Goal: Information Seeking & Learning: Check status

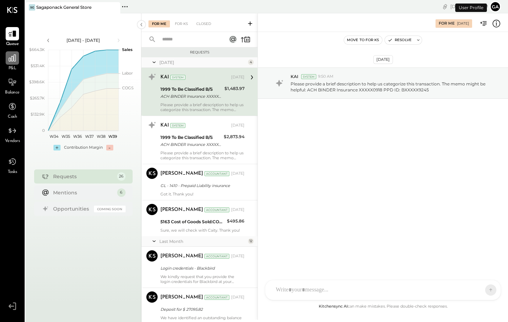
click at [9, 61] on icon at bounding box center [12, 57] width 9 height 9
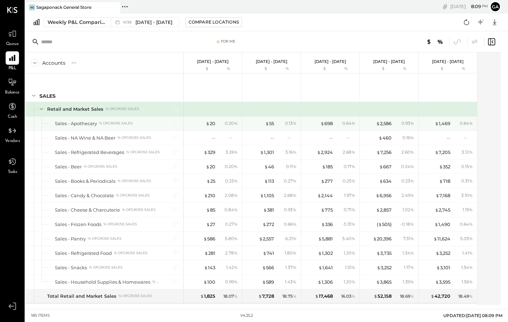
click at [120, 126] on div "% of GROSS SALES" at bounding box center [115, 123] width 33 height 5
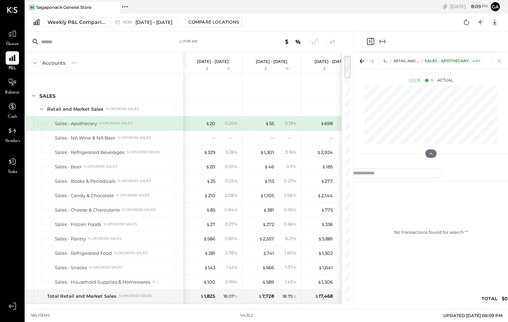
click at [132, 128] on div "Sales - Apothecary % of GROSS SALES" at bounding box center [104, 123] width 158 height 14
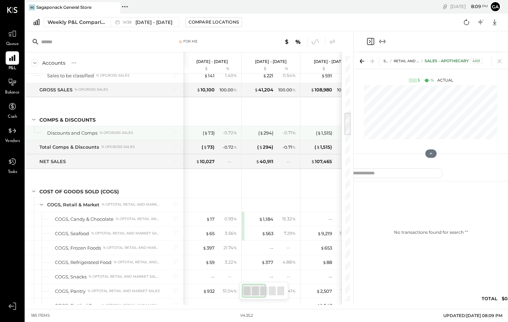
scroll to position [0, 1]
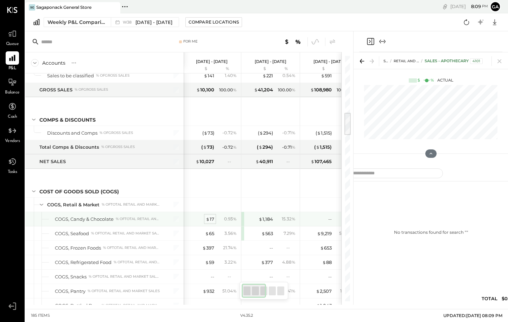
click at [211, 217] on div "$ 17" at bounding box center [210, 219] width 8 height 7
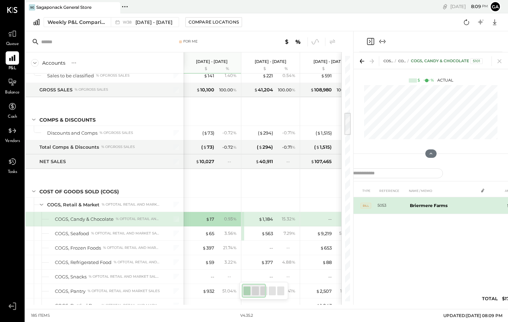
click at [413, 206] on b "Briermere Farms" at bounding box center [429, 205] width 38 height 5
click at [486, 204] on div "1" at bounding box center [483, 205] width 10 height 6
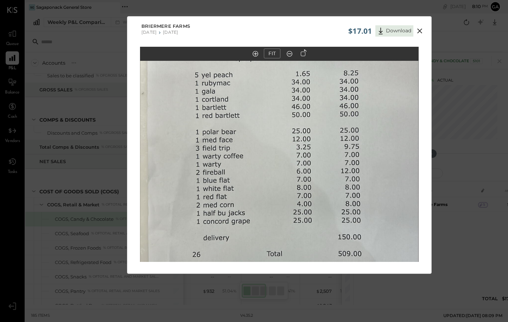
click at [421, 30] on icon at bounding box center [420, 31] width 8 height 8
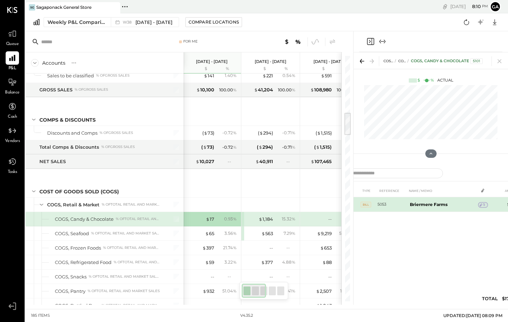
click at [483, 204] on icon at bounding box center [481, 205] width 5 height 5
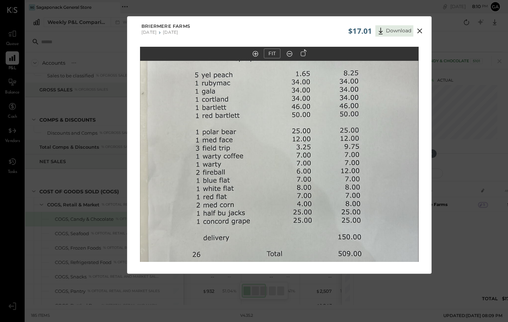
click at [420, 27] on icon at bounding box center [420, 31] width 8 height 8
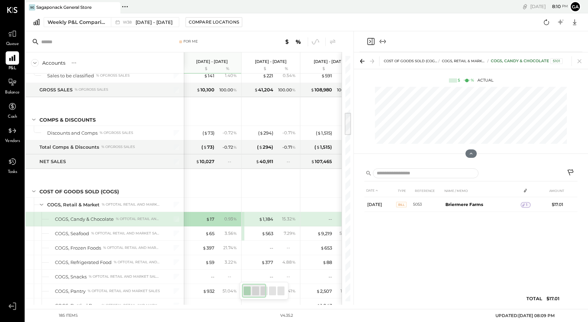
click at [508, 175] on icon at bounding box center [571, 173] width 8 height 8
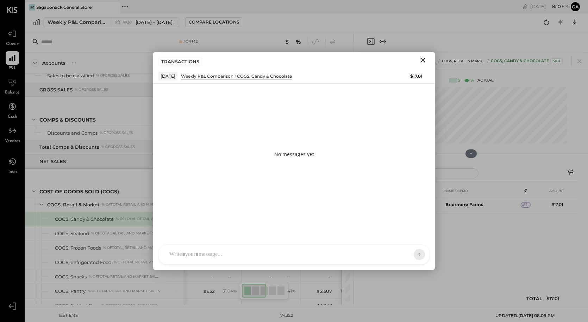
click at [224, 256] on div at bounding box center [288, 254] width 244 height 15
click at [403, 253] on icon at bounding box center [405, 254] width 7 height 7
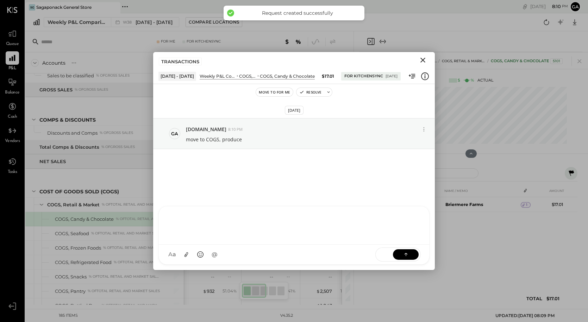
click at [421, 59] on icon "Close" at bounding box center [422, 60] width 5 height 5
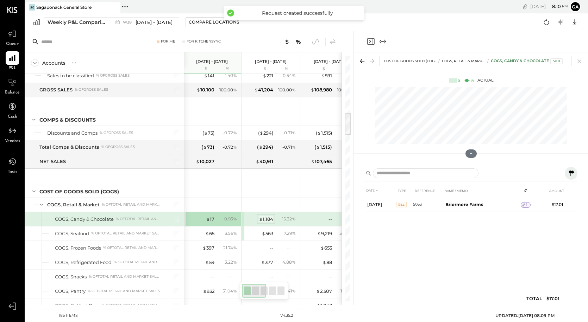
click at [266, 218] on div "$ 1,184" at bounding box center [266, 219] width 14 height 7
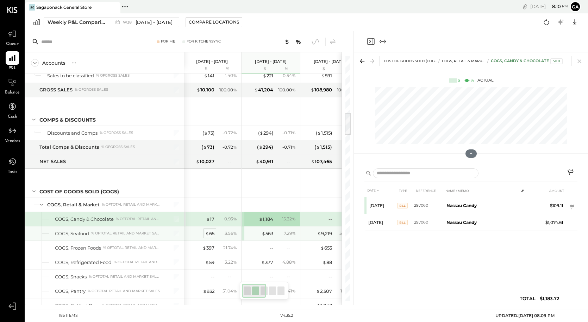
click at [209, 231] on div "$ 65" at bounding box center [209, 234] width 9 height 7
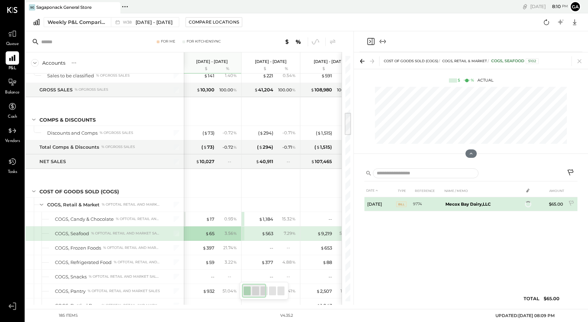
click at [463, 204] on b "Mecox Bay Dairy,LLC" at bounding box center [467, 204] width 45 height 5
click at [508, 206] on div "1" at bounding box center [528, 205] width 10 height 6
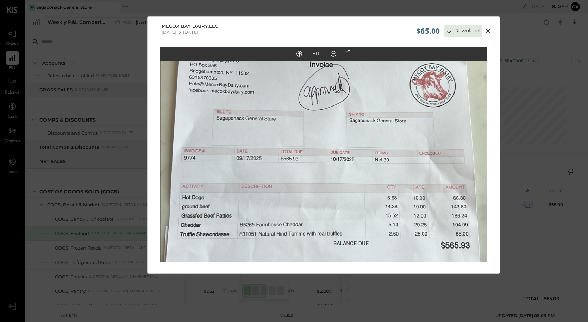
click at [485, 32] on icon at bounding box center [488, 31] width 8 height 8
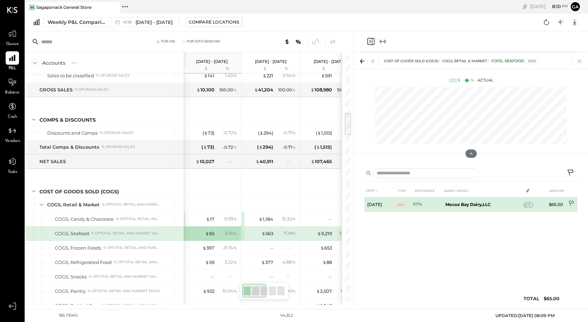
click at [508, 202] on icon at bounding box center [571, 204] width 7 height 7
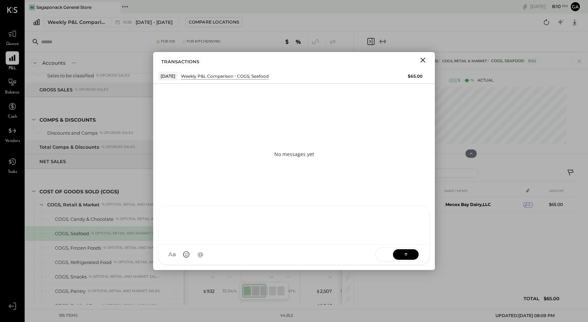
click at [293, 245] on div at bounding box center [294, 226] width 270 height 38
click at [405, 260] on div "SEND" at bounding box center [397, 255] width 45 height 14
click at [404, 255] on icon at bounding box center [405, 254] width 7 height 7
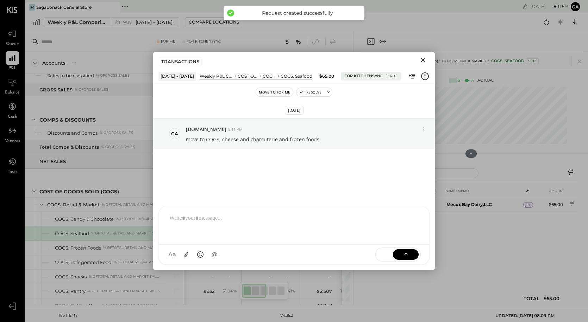
click at [424, 61] on icon "Close" at bounding box center [422, 60] width 8 height 8
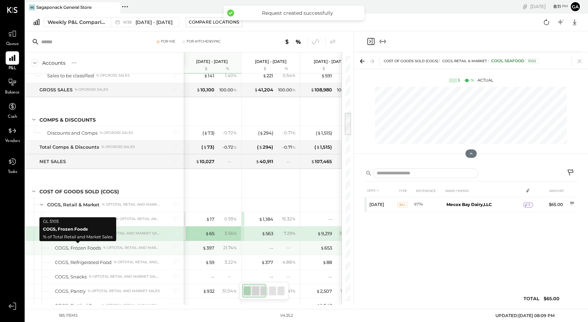
click at [89, 248] on div "COGS, Frozen Foods" at bounding box center [78, 248] width 46 height 7
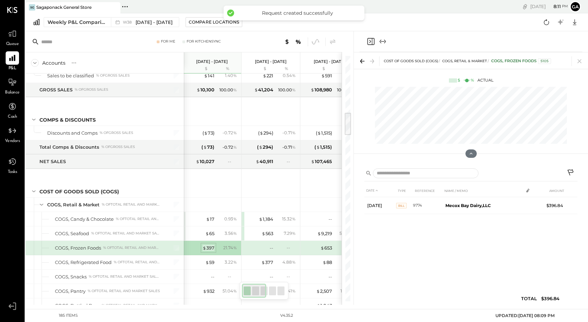
click at [209, 247] on div "$ 397" at bounding box center [208, 248] width 12 height 7
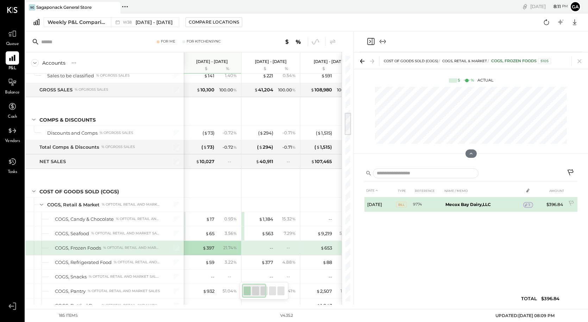
click at [508, 204] on span "1" at bounding box center [528, 205] width 1 height 5
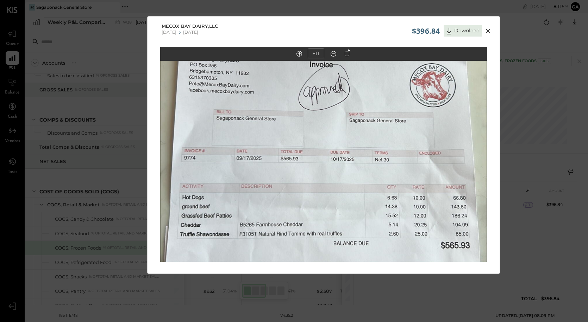
click at [486, 31] on icon at bounding box center [487, 31] width 5 height 5
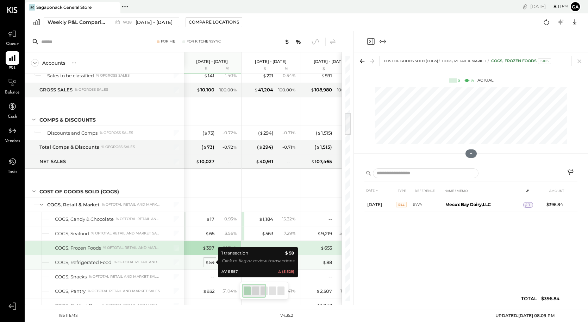
click at [209, 262] on div "$ 59" at bounding box center [209, 262] width 9 height 7
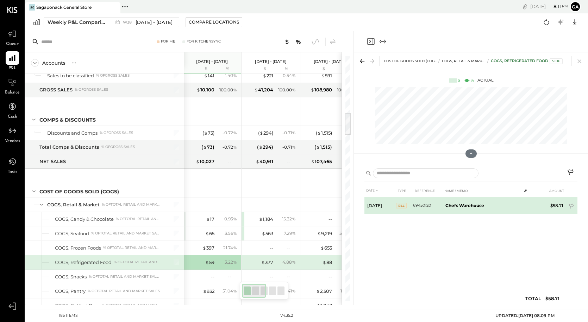
click at [465, 204] on b "Chefs Warehouse" at bounding box center [464, 205] width 39 height 5
click at [508, 203] on div "1" at bounding box center [526, 205] width 10 height 6
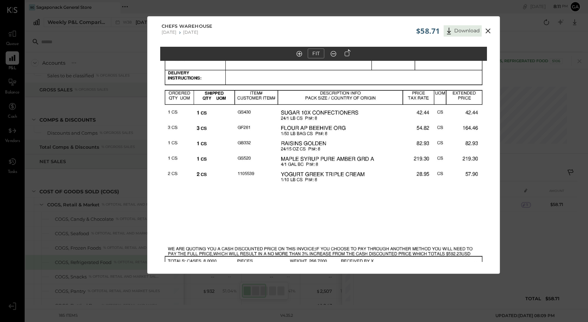
scroll to position [12, 0]
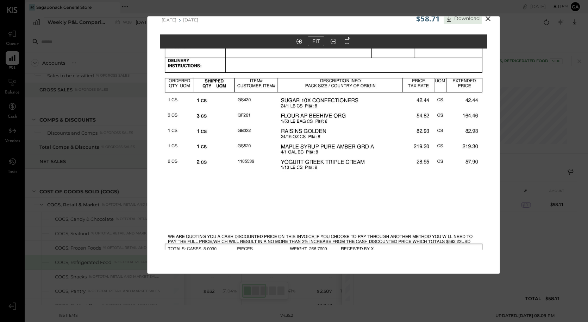
click at [488, 20] on icon at bounding box center [488, 18] width 8 height 8
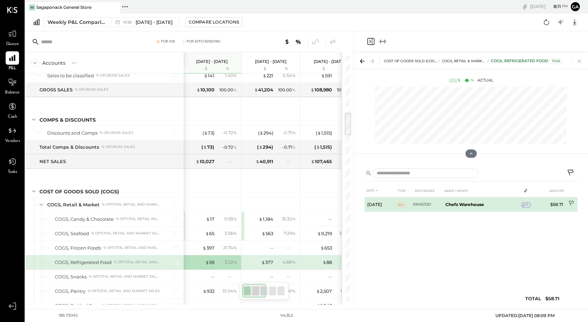
click at [508, 203] on icon at bounding box center [570, 203] width 5 height 5
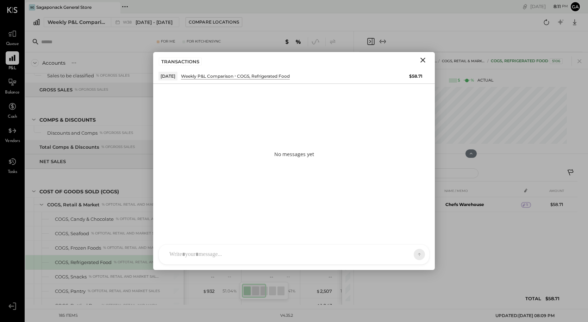
click at [258, 258] on div "SK [PERSON_NAME] D daniel G [DOMAIN_NAME] M [PERSON_NAME] JS [PERSON_NAME] T [P…" at bounding box center [293, 255] width 271 height 20
click at [410, 252] on button at bounding box center [406, 254] width 26 height 11
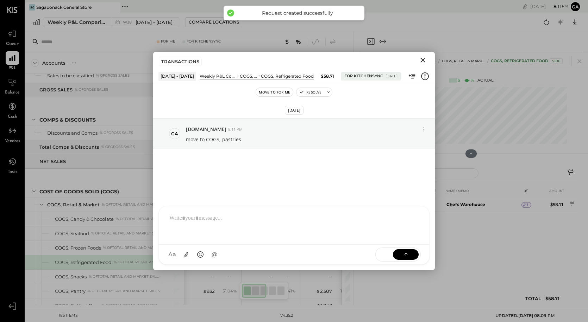
click at [422, 59] on icon "Close" at bounding box center [422, 60] width 5 height 5
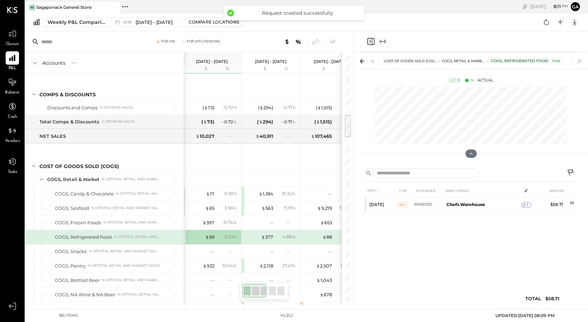
scroll to position [625, 0]
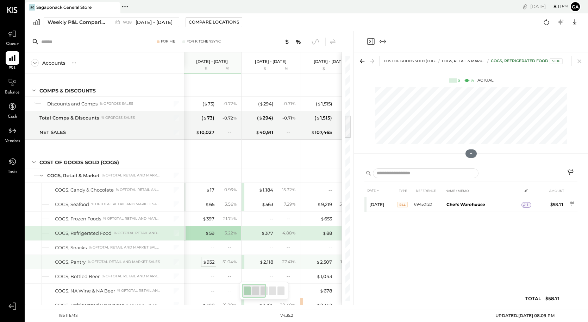
click at [210, 262] on div "$ 932" at bounding box center [209, 262] width 12 height 7
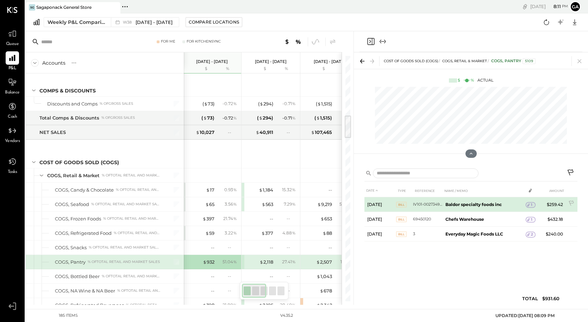
click at [508, 206] on icon at bounding box center [528, 205] width 5 height 5
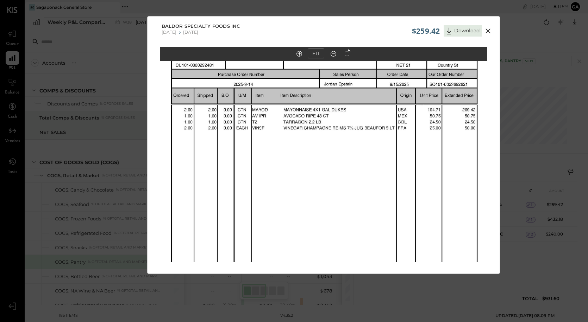
click at [486, 31] on icon at bounding box center [488, 31] width 8 height 8
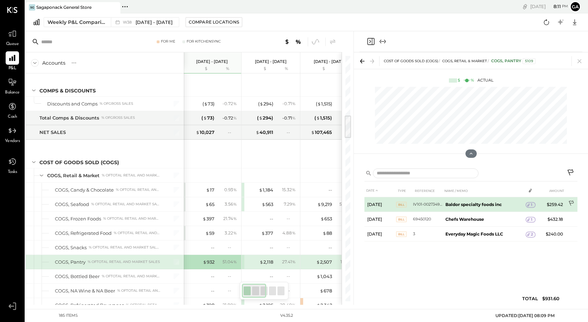
click at [508, 203] on icon at bounding box center [571, 204] width 7 height 7
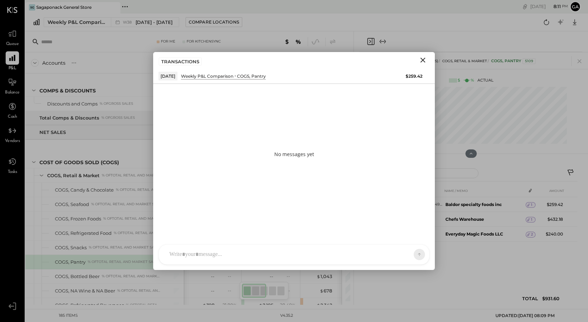
click at [282, 247] on div at bounding box center [288, 254] width 244 height 15
click at [416, 254] on button at bounding box center [406, 254] width 26 height 11
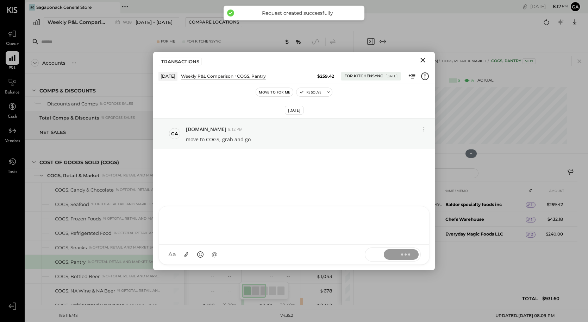
click at [424, 59] on icon "Close" at bounding box center [422, 60] width 8 height 8
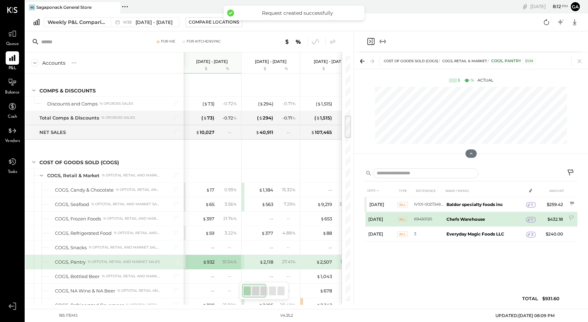
click at [508, 221] on div "1" at bounding box center [531, 220] width 10 height 6
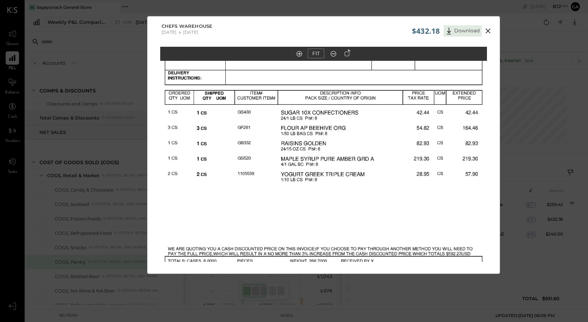
click at [485, 30] on icon at bounding box center [488, 31] width 8 height 8
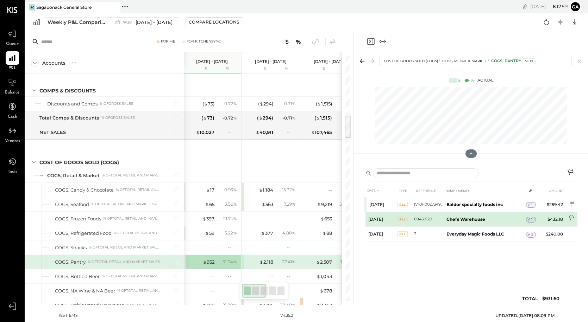
click at [508, 217] on icon at bounding box center [571, 218] width 7 height 7
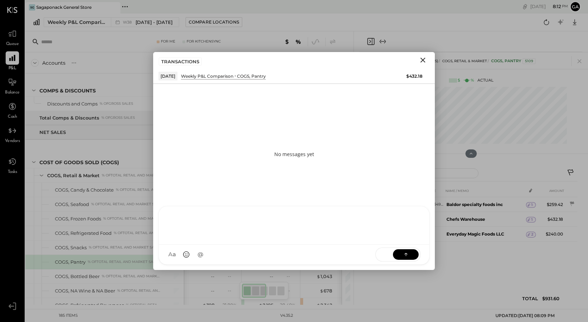
click at [249, 259] on div "SK [PERSON_NAME] D daniel G [DOMAIN_NAME] M [PERSON_NAME] JS [PERSON_NAME] T [P…" at bounding box center [293, 235] width 271 height 59
click at [405, 254] on icon at bounding box center [405, 254] width 7 height 7
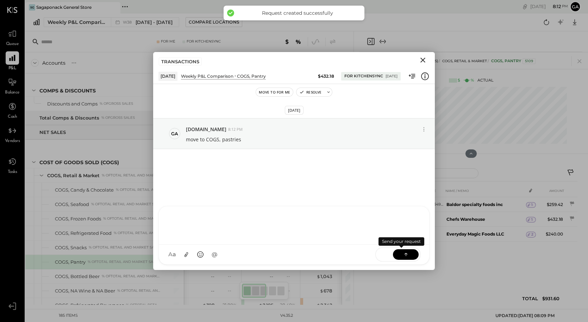
click at [424, 56] on icon "Close" at bounding box center [422, 60] width 8 height 8
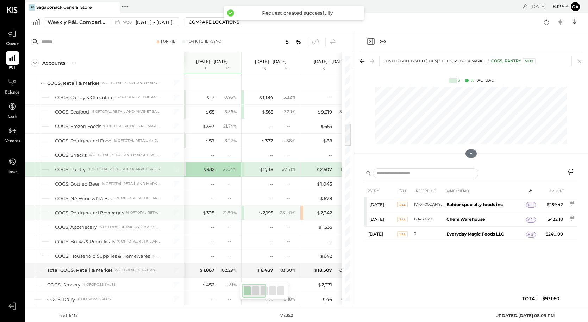
scroll to position [0, 2]
click at [207, 215] on div "$ 398" at bounding box center [208, 213] width 12 height 7
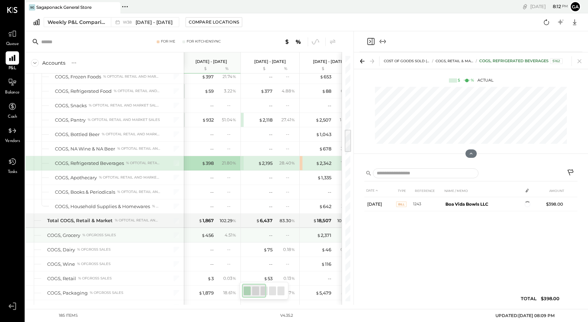
scroll to position [780, 0]
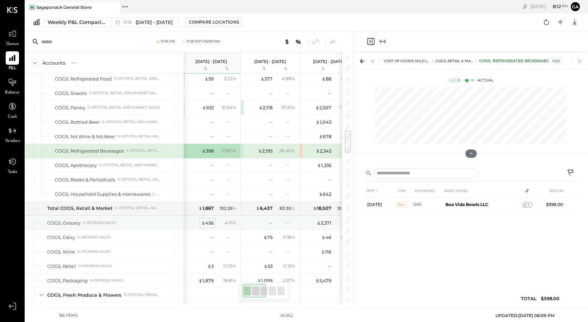
click at [208, 223] on div "$ 456" at bounding box center [207, 223] width 12 height 7
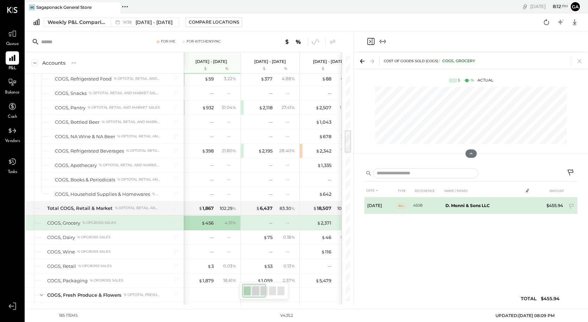
click at [463, 204] on b "D. Monni & Sons LLC" at bounding box center [467, 205] width 44 height 5
click at [508, 204] on span "1" at bounding box center [528, 205] width 1 height 5
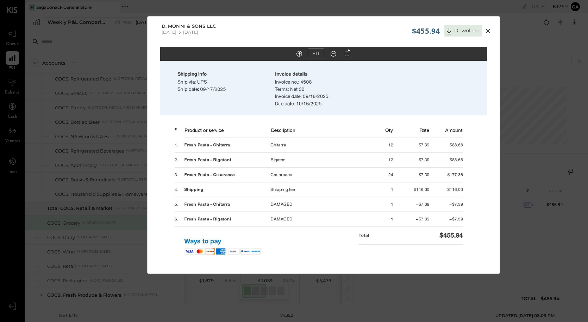
click at [490, 27] on icon at bounding box center [488, 31] width 8 height 8
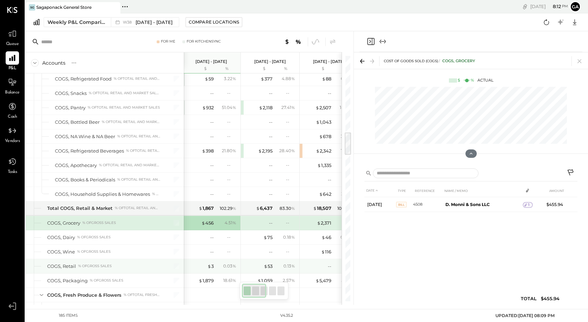
scroll to position [805, 0]
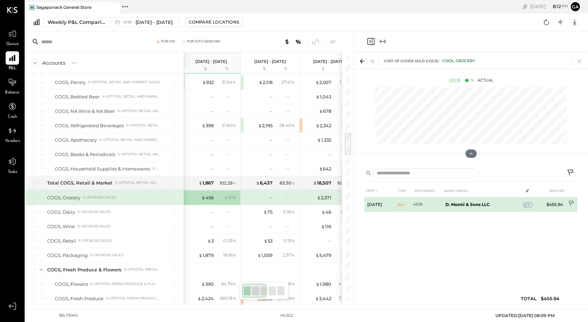
click at [508, 204] on icon at bounding box center [570, 203] width 5 height 5
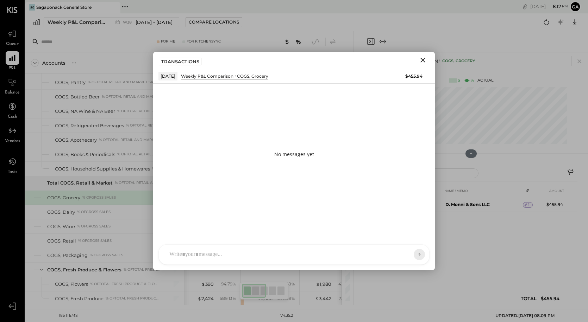
click at [226, 258] on div "SK [PERSON_NAME] D daniel G [DOMAIN_NAME] M [PERSON_NAME] JS [PERSON_NAME] T [P…" at bounding box center [293, 255] width 271 height 20
click at [410, 251] on button at bounding box center [406, 254] width 26 height 11
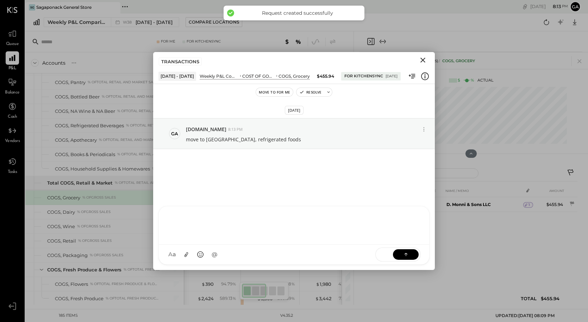
click at [422, 60] on icon "Close" at bounding box center [422, 60] width 8 height 8
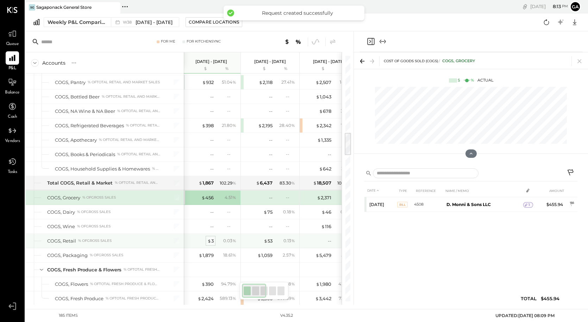
click at [210, 241] on span "$" at bounding box center [209, 241] width 4 height 6
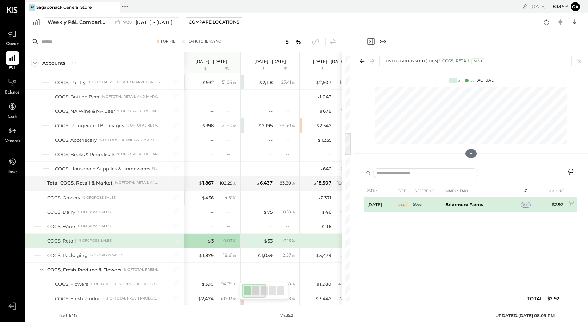
click at [508, 207] on span "1" at bounding box center [526, 205] width 1 height 5
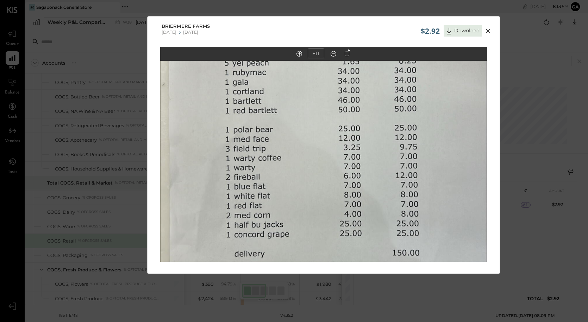
click at [486, 27] on icon at bounding box center [488, 31] width 8 height 8
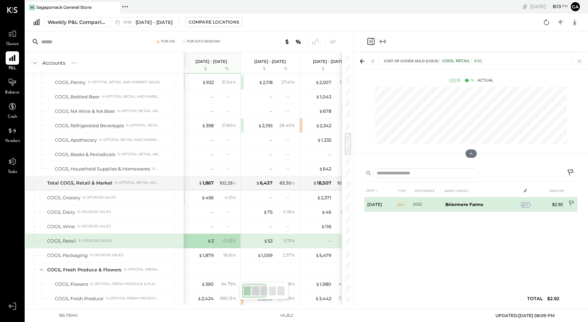
click at [508, 202] on icon at bounding box center [571, 204] width 7 height 7
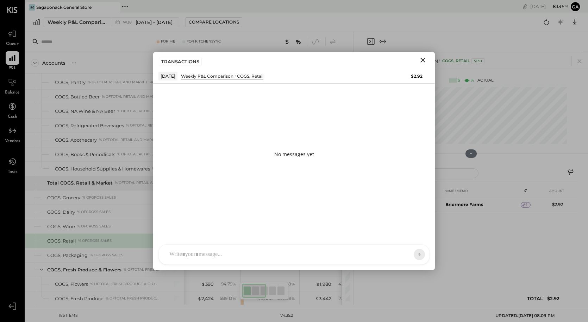
click at [270, 251] on div at bounding box center [288, 254] width 244 height 15
click at [409, 254] on icon at bounding box center [405, 254] width 7 height 7
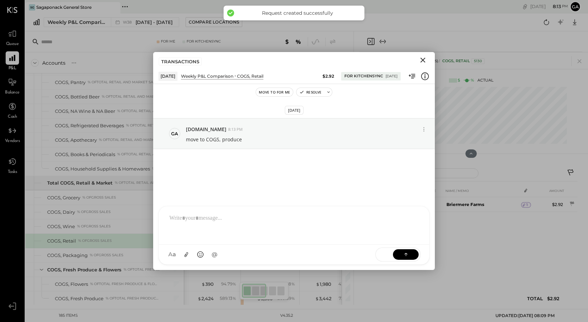
click at [421, 61] on icon "Close" at bounding box center [422, 60] width 8 height 8
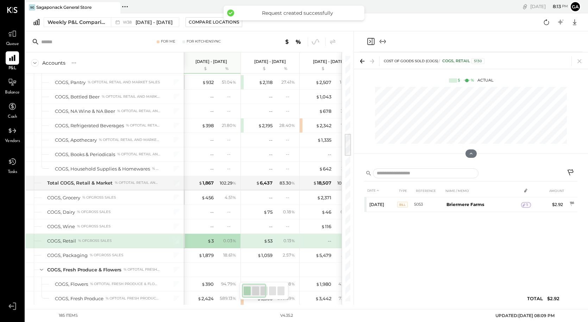
scroll to position [818, 0]
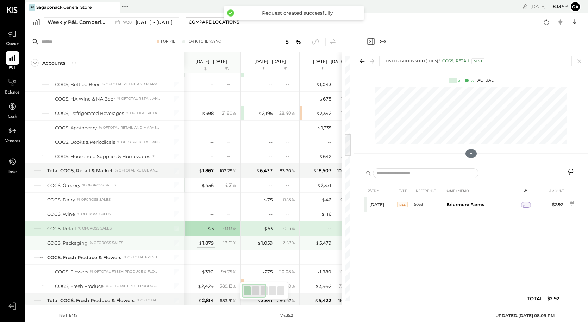
click at [210, 243] on div "$ 1,879" at bounding box center [205, 243] width 15 height 7
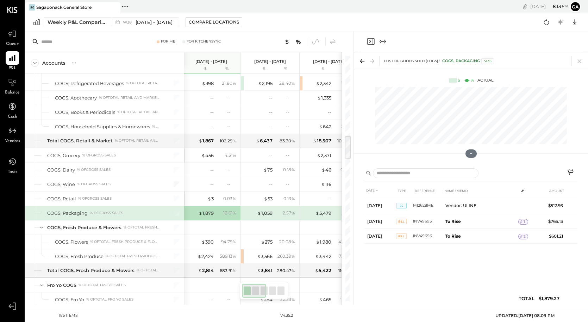
scroll to position [850, 0]
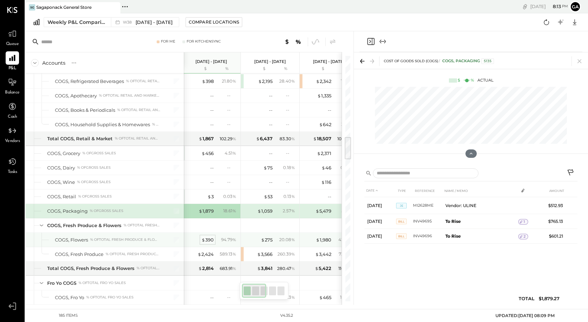
click at [211, 239] on div "$ 390" at bounding box center [207, 240] width 12 height 7
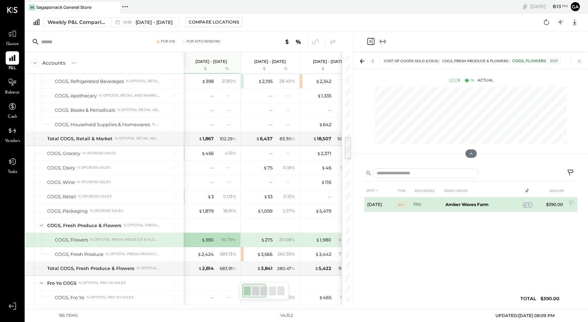
click at [508, 204] on span "1" at bounding box center [528, 205] width 1 height 5
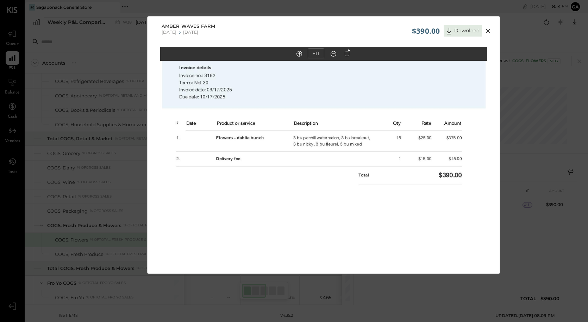
click at [485, 30] on icon at bounding box center [488, 31] width 8 height 8
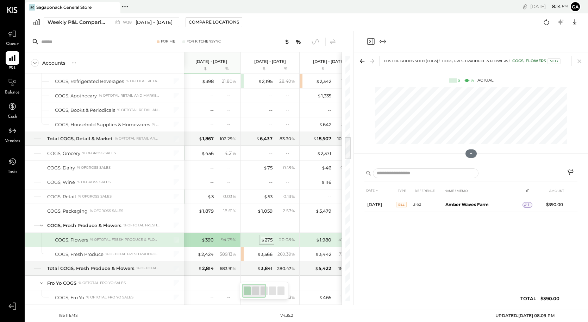
click at [265, 240] on div "$ 275" at bounding box center [267, 240] width 12 height 7
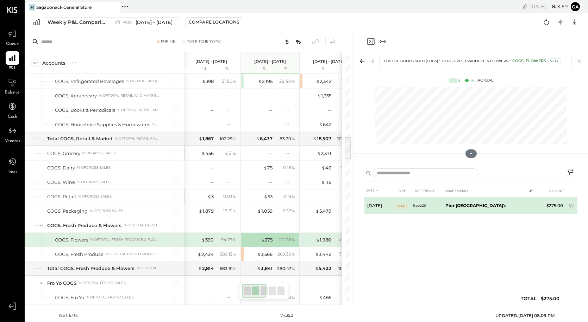
click at [508, 207] on td "Pier [GEOGRAPHIC_DATA]'s" at bounding box center [484, 205] width 84 height 17
click at [508, 206] on span "1" at bounding box center [531, 205] width 1 height 5
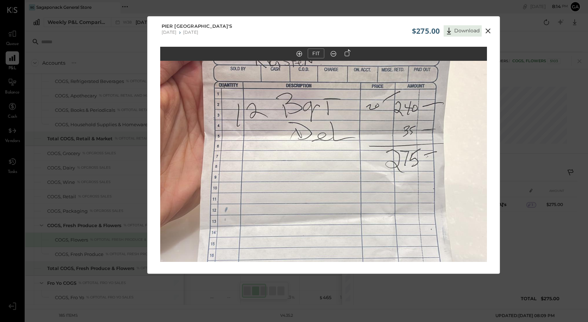
click at [489, 31] on icon at bounding box center [488, 31] width 8 height 8
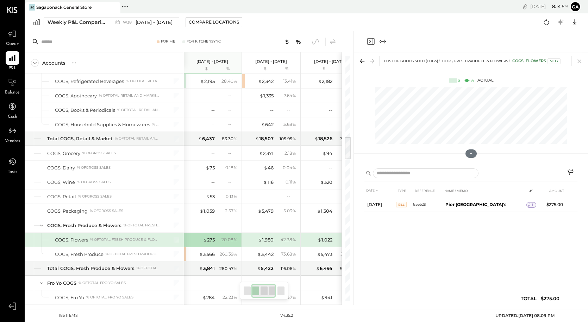
scroll to position [0, 64]
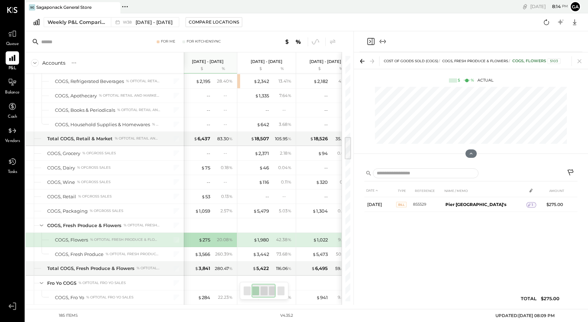
click at [275, 242] on div "42.38 %" at bounding box center [282, 240] width 23 height 6
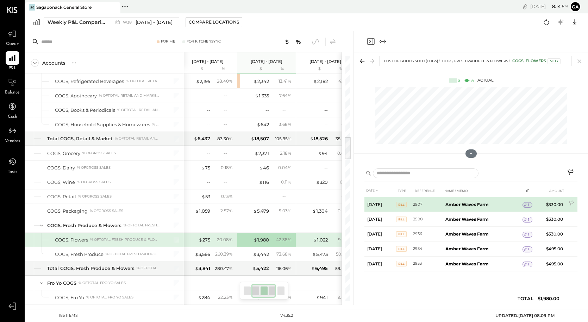
click at [508, 205] on span "1" at bounding box center [528, 205] width 1 height 5
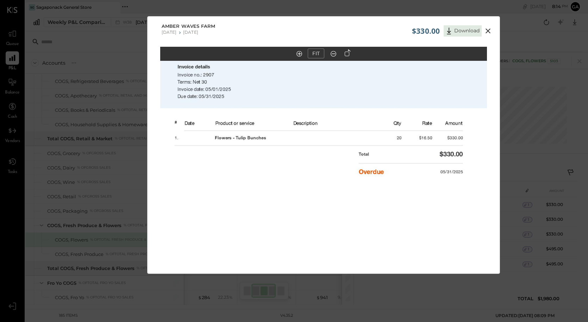
click at [488, 26] on div "$330.00 Download" at bounding box center [453, 29] width 82 height 15
click at [488, 32] on icon at bounding box center [488, 31] width 8 height 8
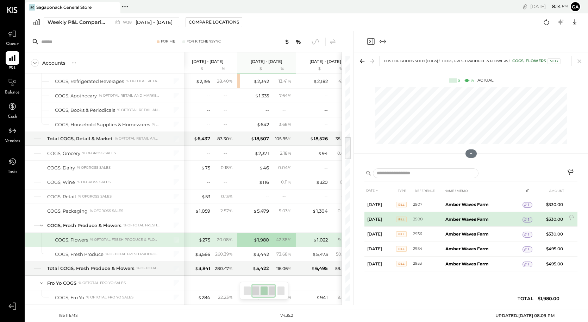
click at [508, 219] on tr "[DATE] Bill 2900 Amber Waves Farm 1 $330.00" at bounding box center [470, 219] width 213 height 15
click at [508, 220] on span "1" at bounding box center [528, 219] width 1 height 5
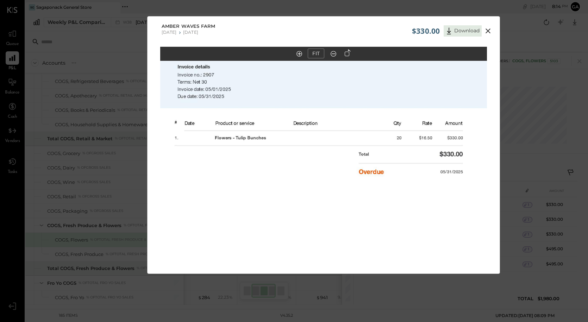
click at [486, 30] on icon at bounding box center [487, 31] width 5 height 5
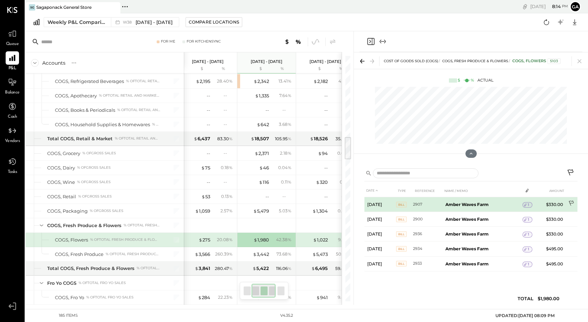
click at [508, 201] on icon at bounding box center [571, 204] width 7 height 7
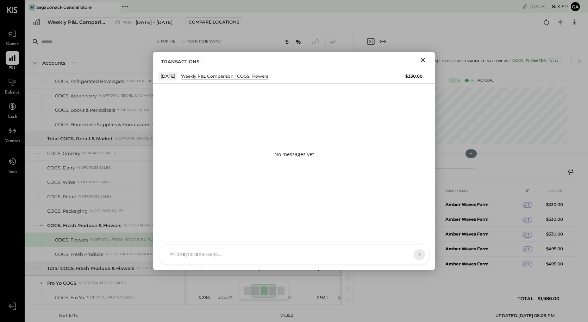
click at [216, 253] on div at bounding box center [294, 255] width 270 height 20
click at [411, 251] on button at bounding box center [406, 254] width 26 height 11
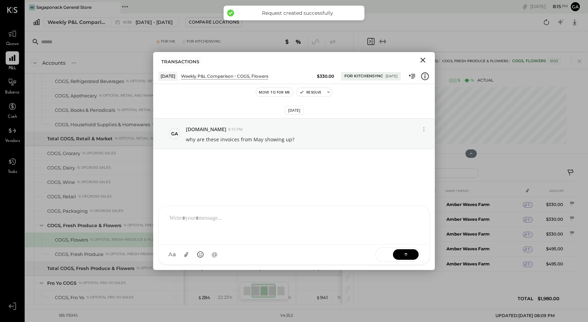
click at [424, 62] on icon "Close" at bounding box center [422, 60] width 5 height 5
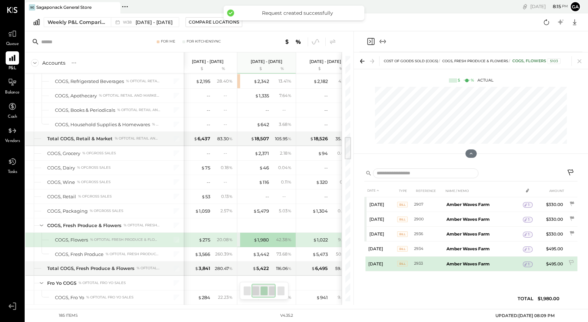
click at [508, 263] on div "1" at bounding box center [528, 265] width 10 height 6
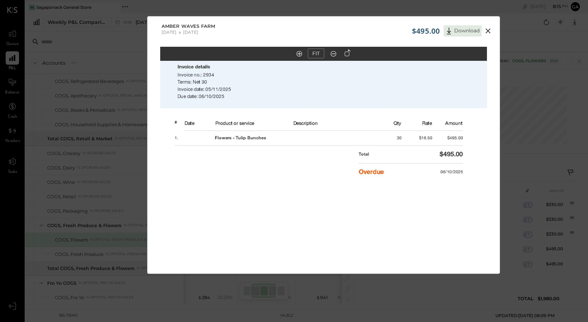
click at [488, 31] on icon at bounding box center [488, 31] width 8 height 8
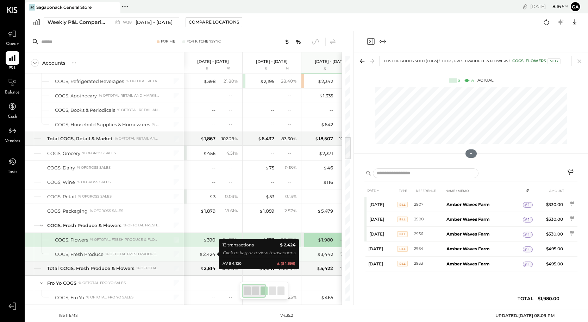
click at [201, 254] on span "$" at bounding box center [201, 255] width 4 height 6
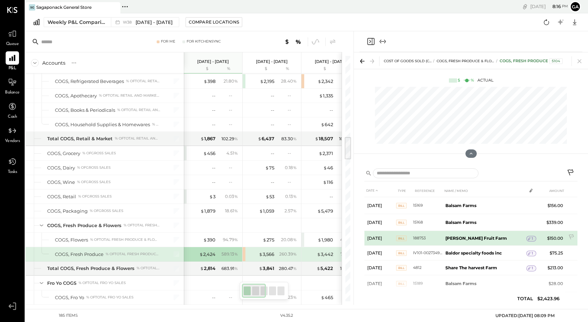
click at [508, 241] on div "1" at bounding box center [531, 239] width 10 height 6
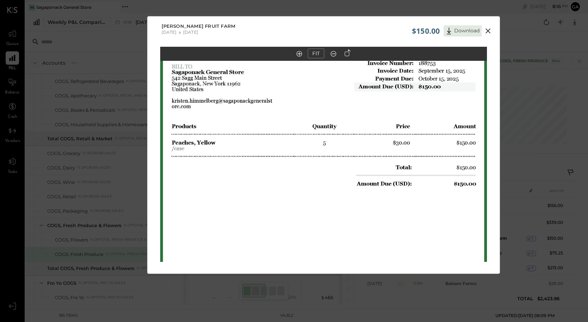
click at [487, 28] on icon at bounding box center [488, 31] width 8 height 8
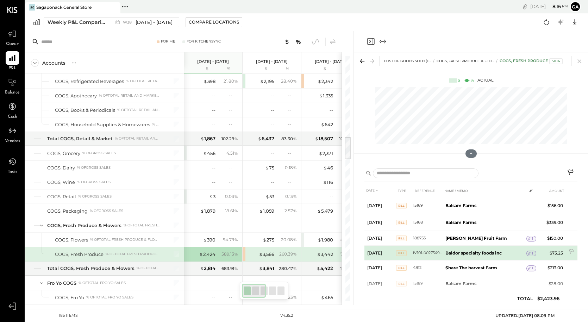
click at [508, 251] on icon at bounding box center [528, 253] width 5 height 5
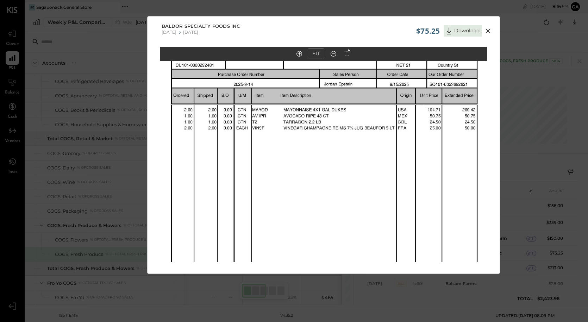
click at [489, 29] on icon at bounding box center [487, 31] width 5 height 5
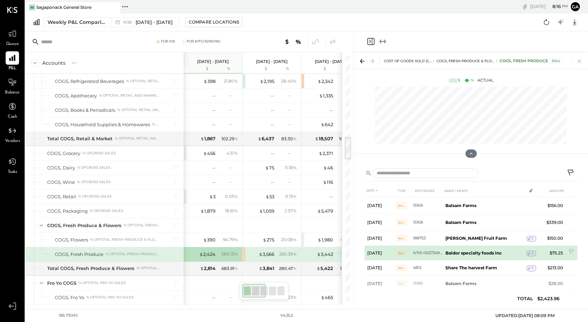
click at [508, 253] on div "1" at bounding box center [531, 254] width 10 height 6
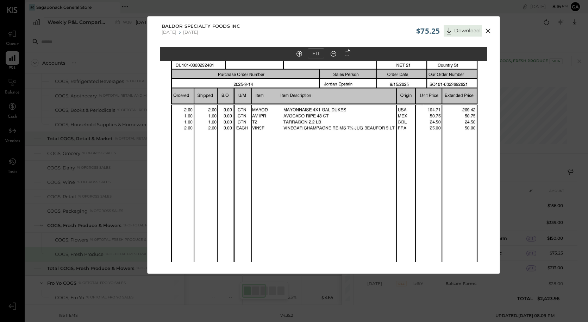
click at [488, 30] on icon at bounding box center [487, 31] width 5 height 5
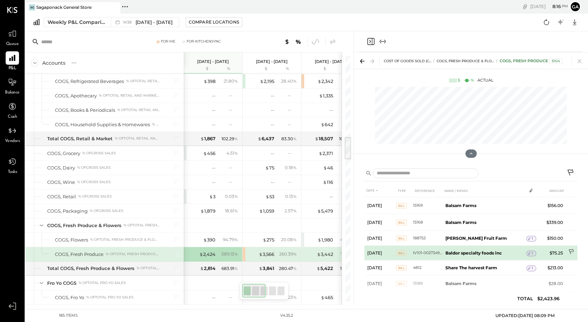
click at [508, 253] on icon at bounding box center [571, 252] width 7 height 7
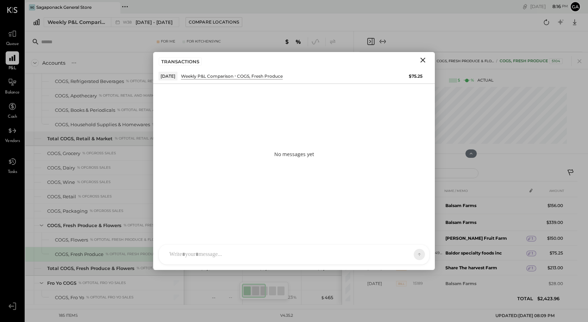
click at [288, 254] on div at bounding box center [288, 254] width 244 height 15
click at [407, 252] on icon at bounding box center [405, 254] width 7 height 7
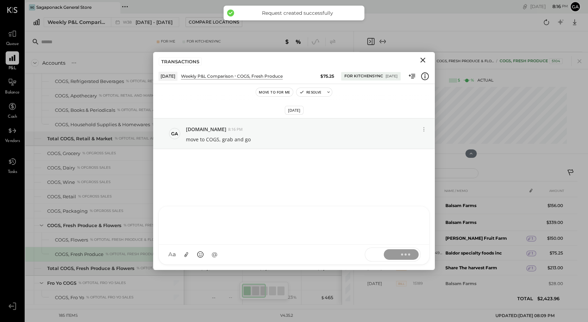
click at [419, 61] on icon "Close" at bounding box center [422, 60] width 8 height 8
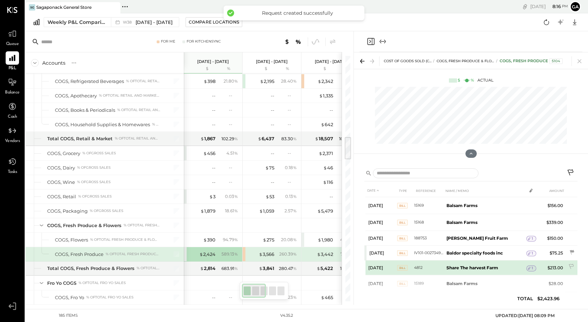
click at [508, 268] on span "1" at bounding box center [531, 268] width 1 height 5
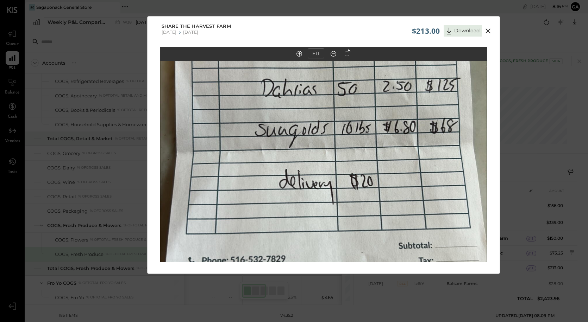
click at [486, 30] on icon at bounding box center [487, 31] width 5 height 5
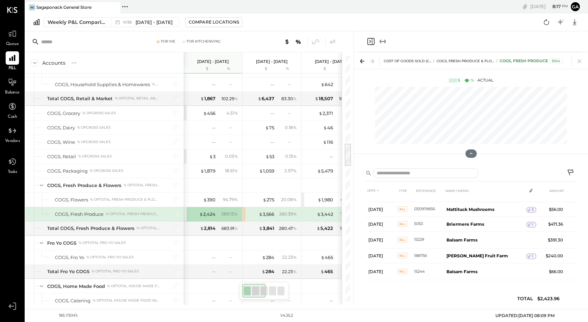
scroll to position [941, 0]
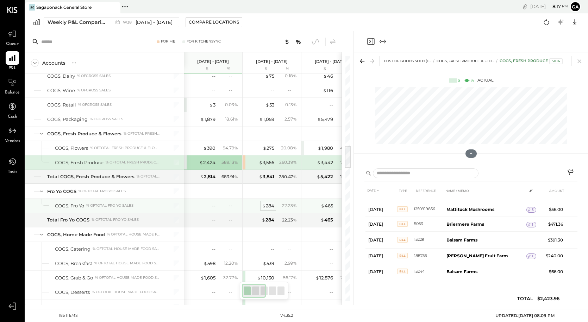
click at [269, 205] on div "$ 284" at bounding box center [268, 206] width 12 height 7
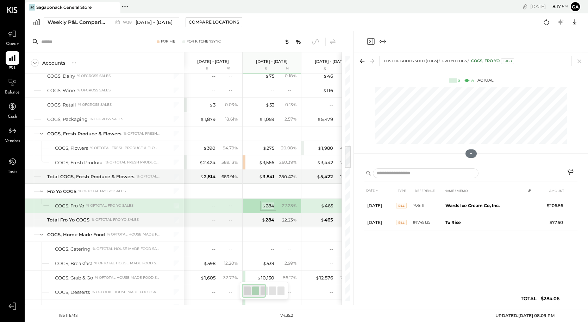
scroll to position [0, 0]
click at [330, 206] on div "$ 465" at bounding box center [327, 206] width 12 height 7
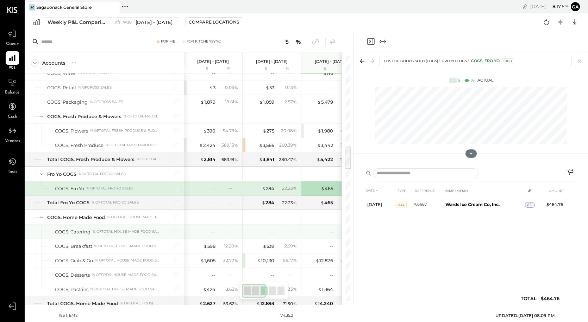
scroll to position [961, 0]
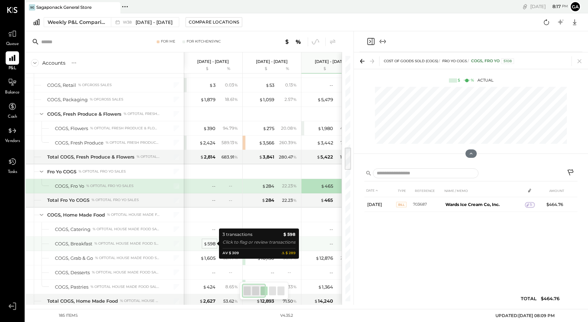
click at [213, 246] on div "$ 598" at bounding box center [209, 244] width 12 height 7
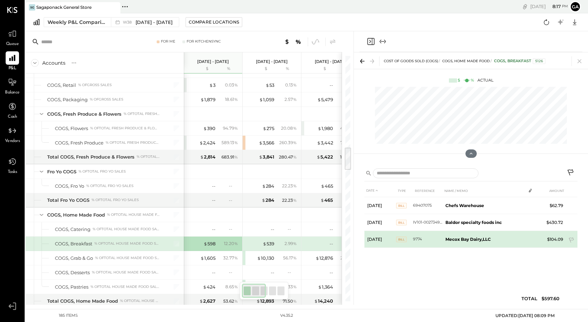
click at [458, 238] on b "Mecox Bay Dairy,LLC" at bounding box center [467, 239] width 45 height 5
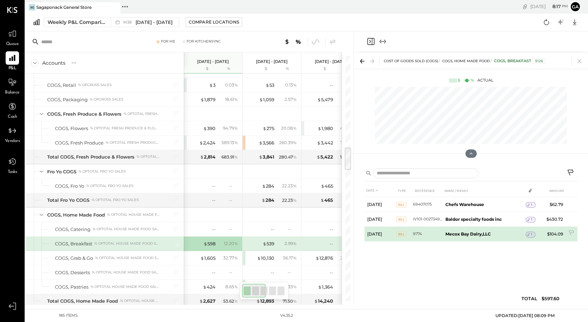
click at [508, 238] on td "1" at bounding box center [530, 234] width 10 height 13
click at [508, 233] on icon at bounding box center [528, 234] width 5 height 5
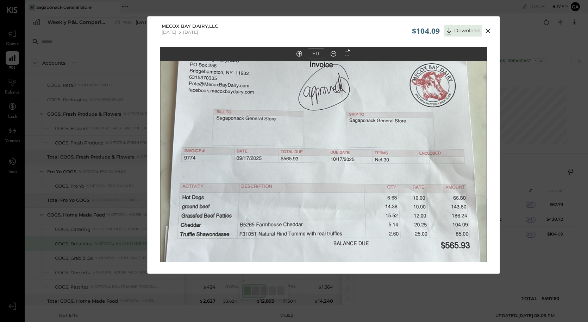
click at [488, 29] on icon at bounding box center [488, 31] width 8 height 8
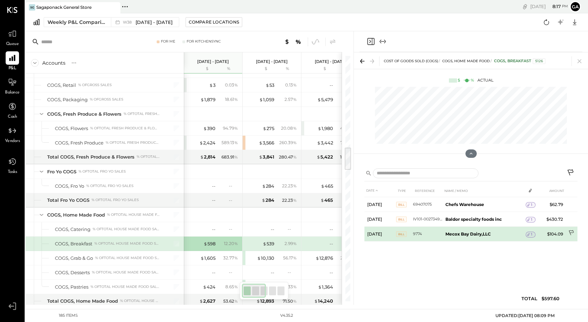
click at [508, 232] on icon at bounding box center [571, 233] width 7 height 7
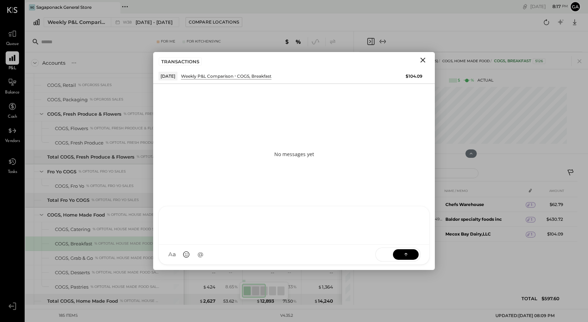
click at [247, 239] on div at bounding box center [294, 225] width 256 height 28
click at [415, 250] on button at bounding box center [406, 254] width 26 height 11
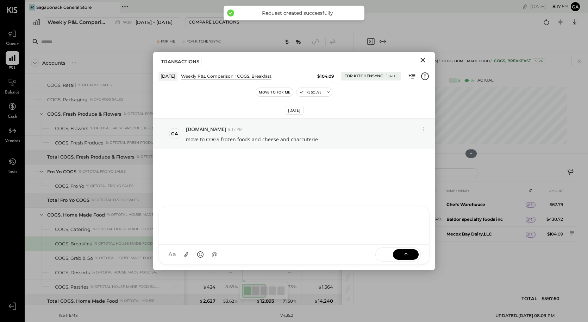
click at [420, 60] on icon "Close" at bounding box center [422, 60] width 8 height 8
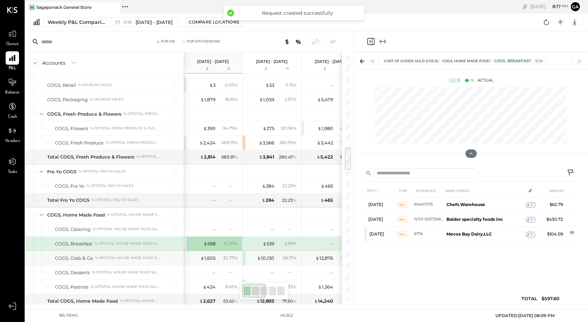
click at [101, 259] on div "% of Total House Made Food Sales" at bounding box center [127, 258] width 65 height 5
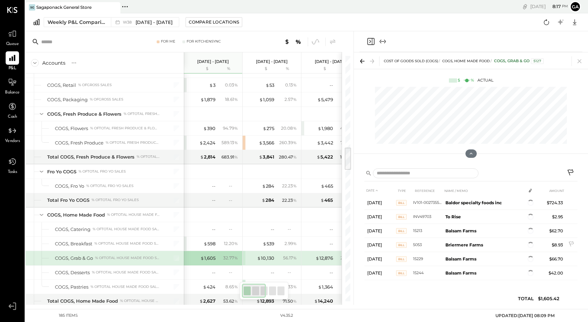
scroll to position [58, 0]
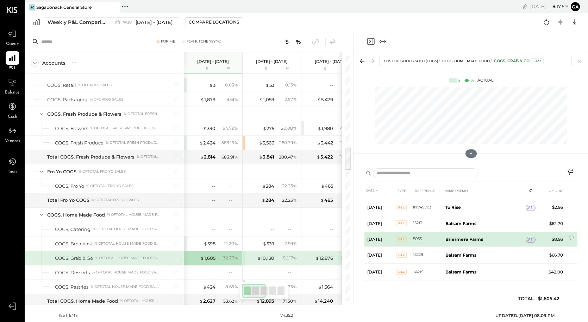
click at [508, 238] on icon at bounding box center [528, 240] width 5 height 5
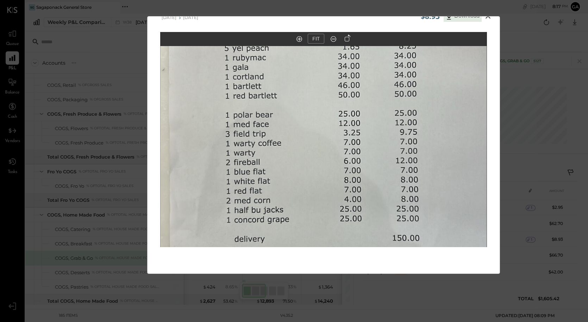
scroll to position [0, 0]
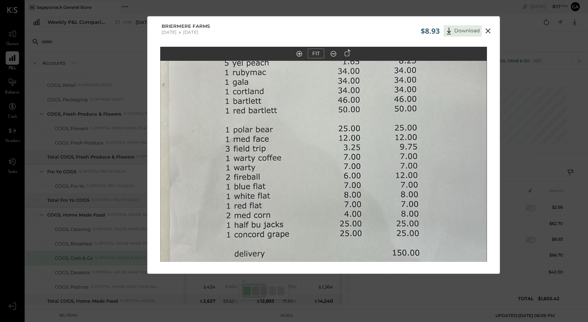
click at [488, 29] on icon at bounding box center [487, 31] width 5 height 5
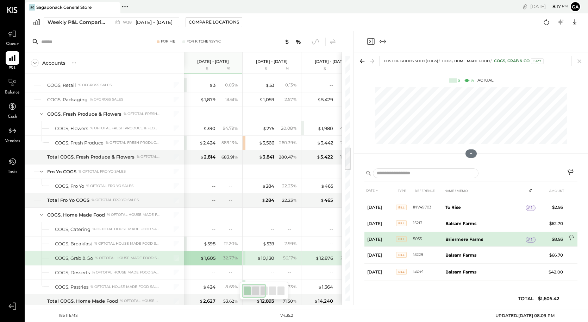
click at [508, 238] on icon at bounding box center [570, 237] width 5 height 5
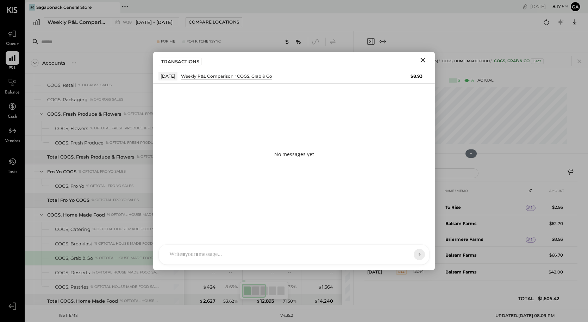
click at [242, 259] on div "SK [PERSON_NAME] D daniel G [DOMAIN_NAME] M [PERSON_NAME] JS [PERSON_NAME] T [P…" at bounding box center [293, 255] width 271 height 20
click at [411, 254] on button at bounding box center [406, 254] width 26 height 11
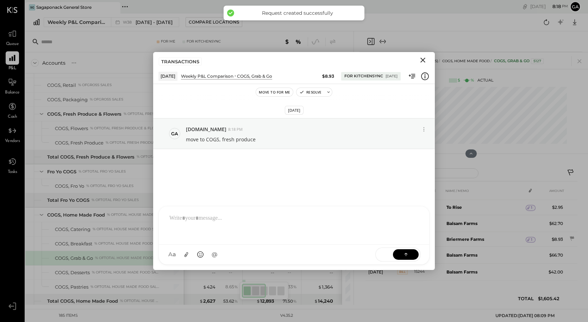
click at [425, 56] on icon "Close" at bounding box center [422, 60] width 8 height 8
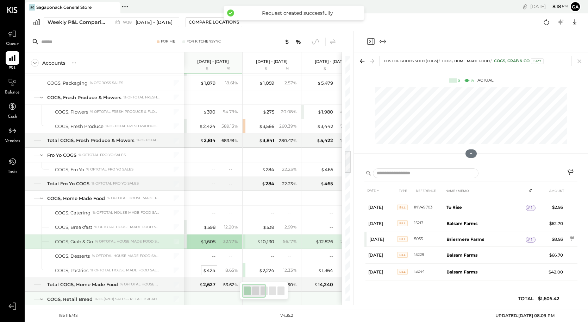
scroll to position [1009, 0]
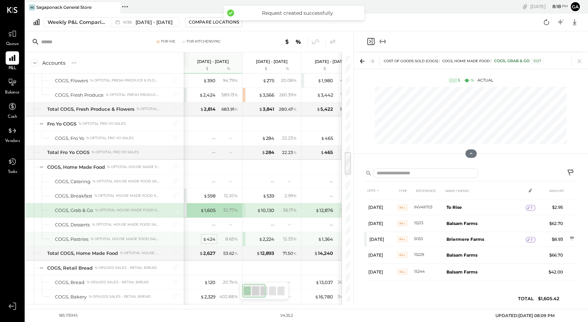
click at [209, 238] on div "$ 424" at bounding box center [209, 239] width 13 height 7
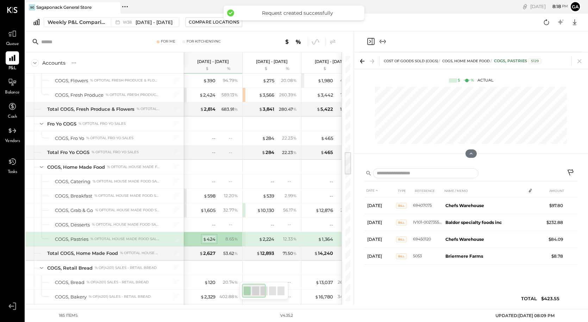
scroll to position [0, 0]
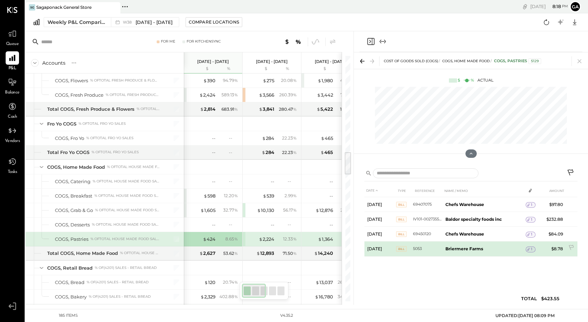
click at [508, 250] on div "1" at bounding box center [530, 250] width 10 height 6
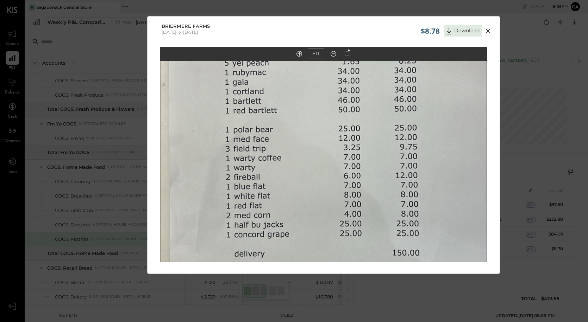
scroll to position [15, 0]
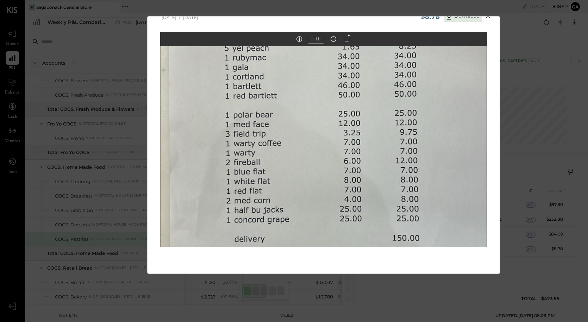
click at [488, 19] on icon at bounding box center [488, 16] width 8 height 8
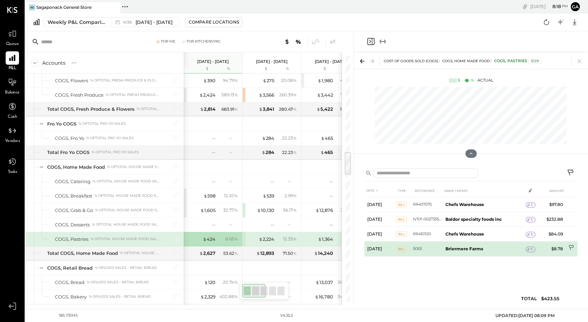
click at [508, 246] on icon at bounding box center [571, 248] width 7 height 7
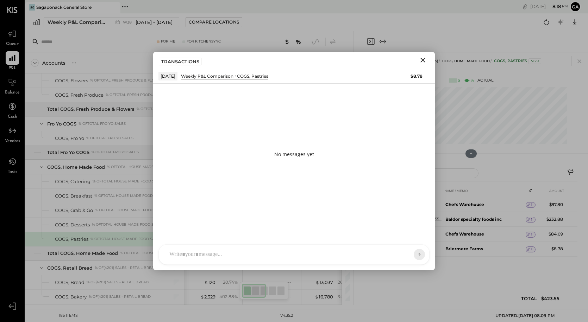
click at [271, 254] on div at bounding box center [294, 255] width 270 height 20
click at [398, 254] on button at bounding box center [406, 254] width 26 height 11
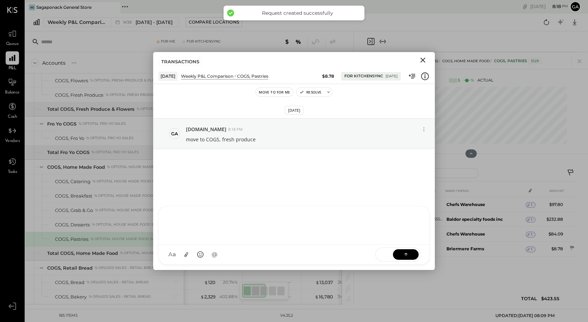
click at [421, 61] on icon "Close" at bounding box center [422, 60] width 5 height 5
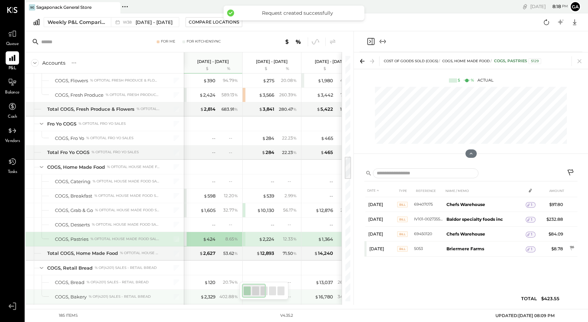
scroll to position [1071, 0]
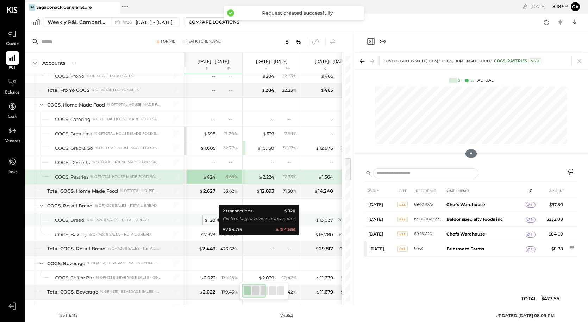
click at [209, 220] on div "$ 120" at bounding box center [209, 220] width 11 height 7
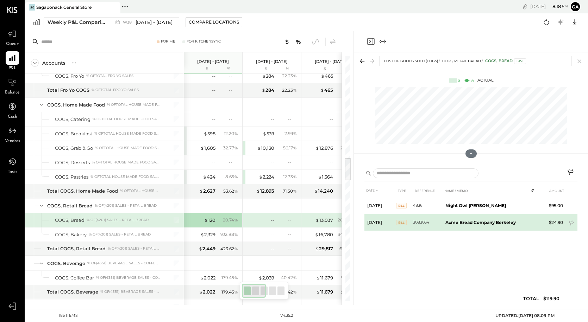
click at [503, 221] on b "Acme Bread Company Berkeley" at bounding box center [480, 222] width 70 height 5
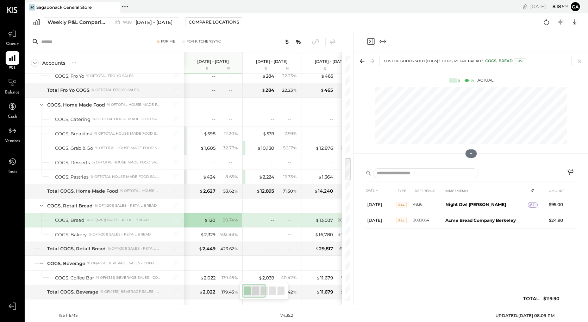
click at [508, 172] on icon at bounding box center [571, 173] width 8 height 8
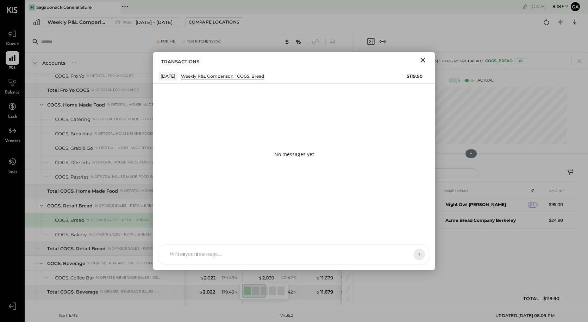
click at [289, 251] on div at bounding box center [288, 254] width 244 height 15
drag, startPoint x: 276, startPoint y: 216, endPoint x: 288, endPoint y: 218, distance: 11.8
click at [288, 218] on div "**********" at bounding box center [294, 225] width 256 height 28
click at [303, 218] on div "**********" at bounding box center [294, 225] width 256 height 28
click at [402, 253] on icon at bounding box center [405, 254] width 7 height 7
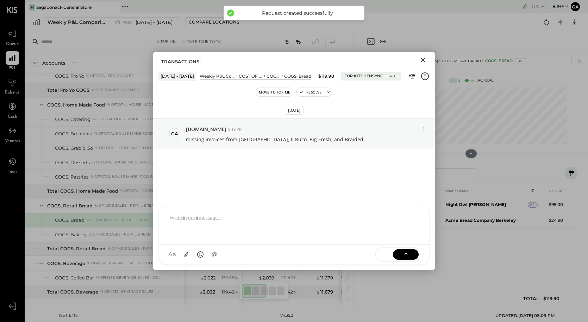
click at [424, 59] on icon "Close" at bounding box center [422, 60] width 8 height 8
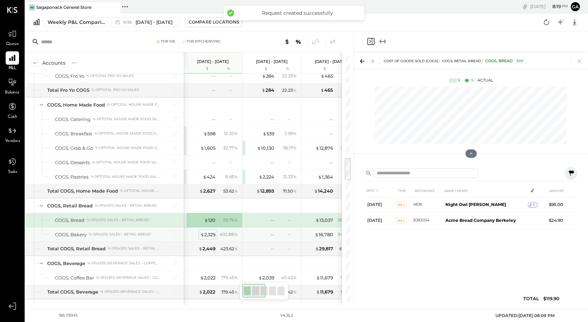
click at [204, 233] on div "$ 2,329" at bounding box center [207, 235] width 15 height 7
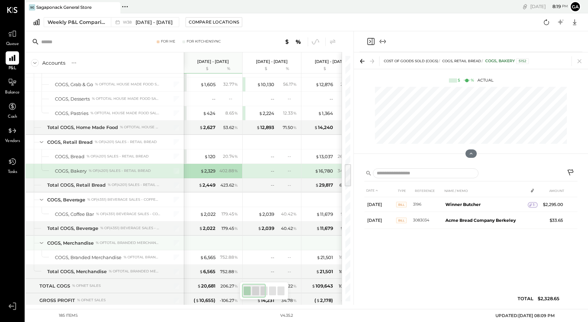
scroll to position [1135, 0]
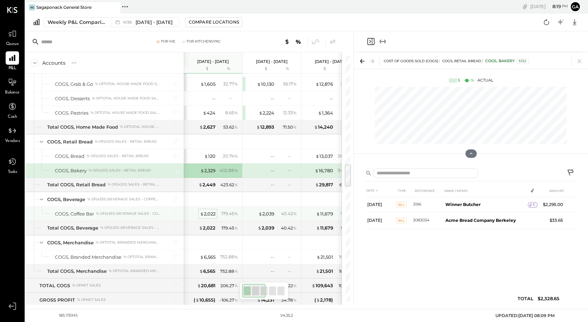
click at [212, 211] on div "$ 2,022" at bounding box center [207, 214] width 15 height 7
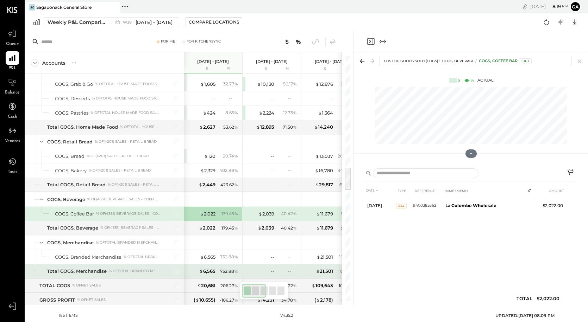
scroll to position [1171, 0]
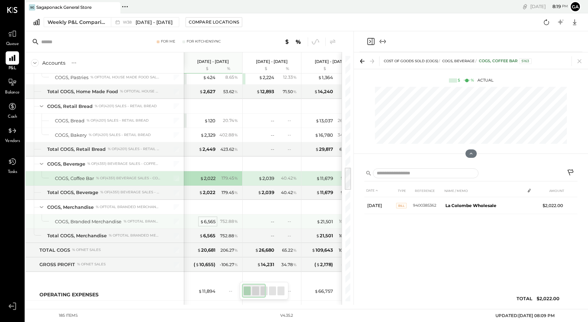
click at [213, 222] on div "$ 6,565" at bounding box center [207, 222] width 15 height 7
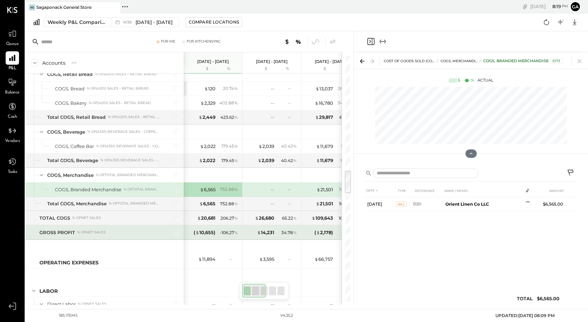
scroll to position [1203, 0]
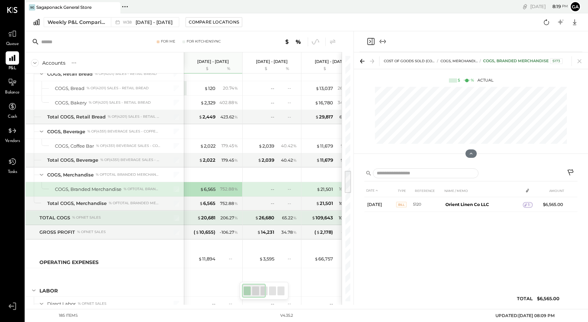
click at [224, 217] on div "206.27 %" at bounding box center [229, 218] width 18 height 6
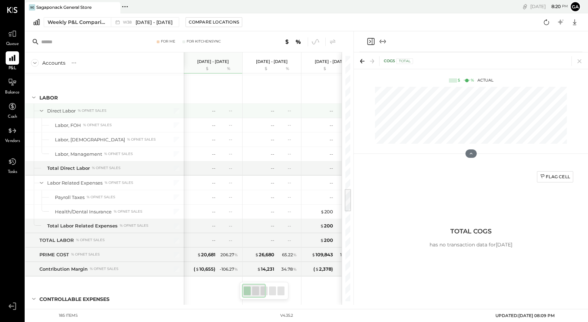
click at [216, 107] on div "-- --" at bounding box center [213, 111] width 53 height 14
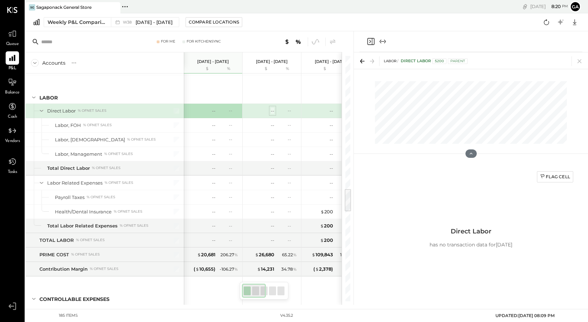
click at [271, 112] on div "--" at bounding box center [273, 111] width 4 height 7
click at [508, 176] on div "Flag Cell" at bounding box center [555, 177] width 30 height 6
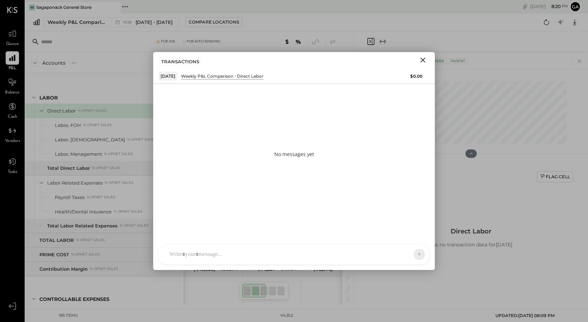
click at [222, 248] on div at bounding box center [288, 254] width 244 height 15
click at [408, 252] on icon at bounding box center [405, 254] width 7 height 7
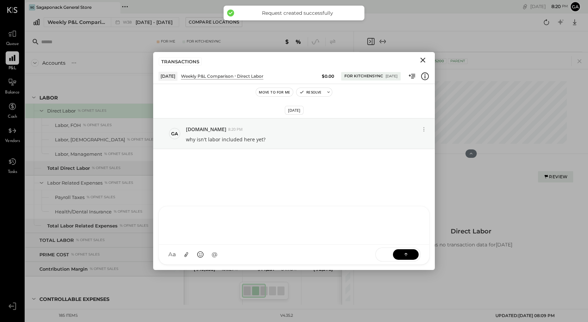
click at [423, 59] on icon "Close" at bounding box center [422, 60] width 8 height 8
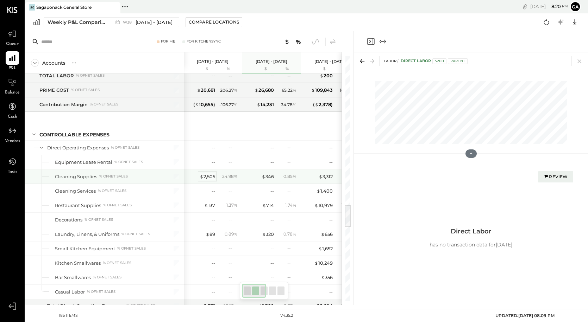
click at [203, 176] on span "$" at bounding box center [202, 177] width 4 height 6
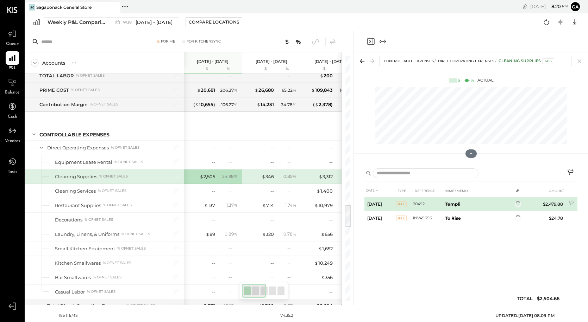
click at [450, 203] on b "Templi" at bounding box center [452, 204] width 15 height 5
click at [508, 205] on div "1" at bounding box center [518, 205] width 10 height 6
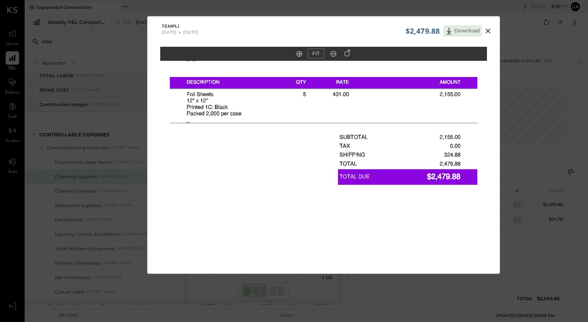
click at [487, 29] on icon at bounding box center [488, 31] width 8 height 8
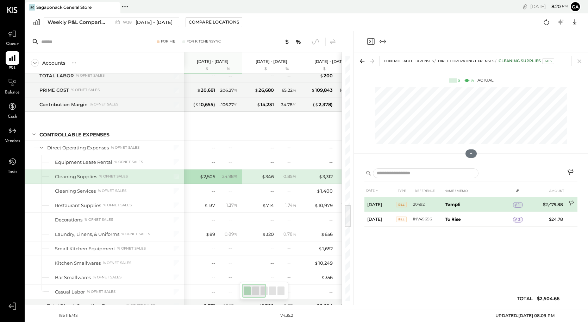
click at [508, 202] on icon at bounding box center [571, 204] width 7 height 7
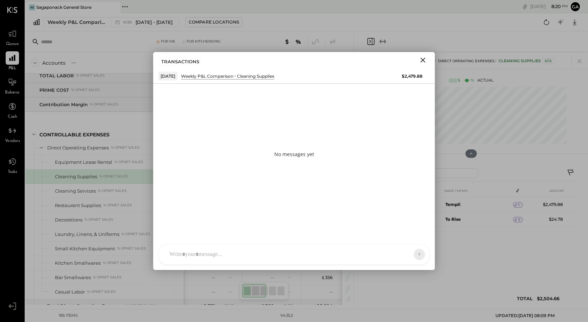
click at [224, 256] on div at bounding box center [294, 255] width 270 height 20
click at [414, 257] on button at bounding box center [406, 254] width 26 height 11
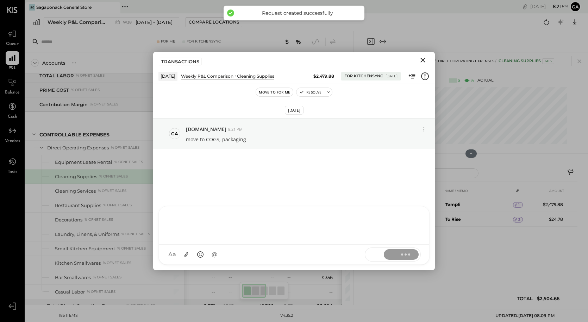
click at [422, 62] on icon "Close" at bounding box center [422, 60] width 8 height 8
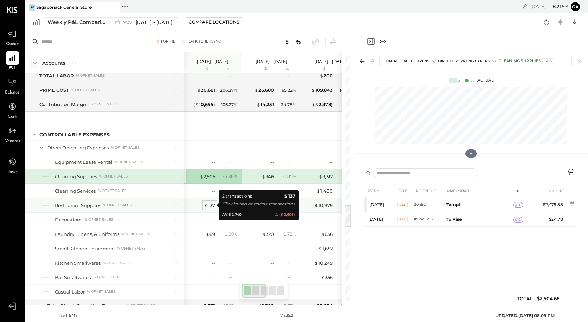
click at [206, 205] on span "$" at bounding box center [206, 206] width 4 height 6
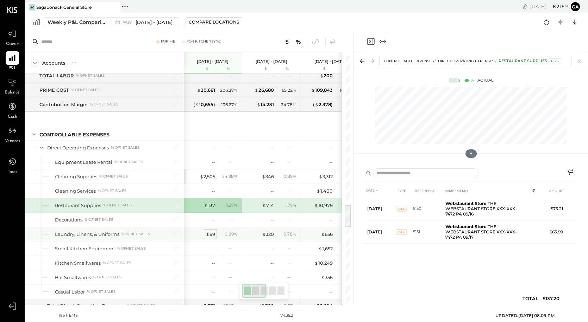
click at [207, 232] on span "$" at bounding box center [208, 235] width 4 height 6
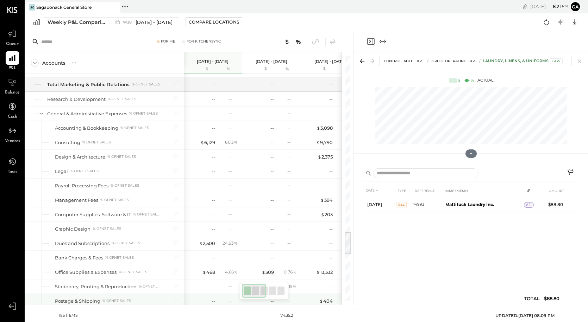
scroll to position [1923, 0]
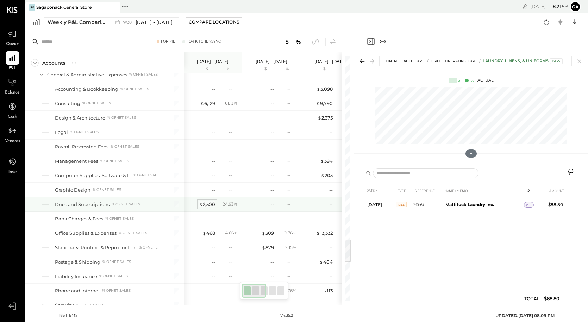
click at [207, 205] on div "$ 2,500" at bounding box center [207, 204] width 16 height 7
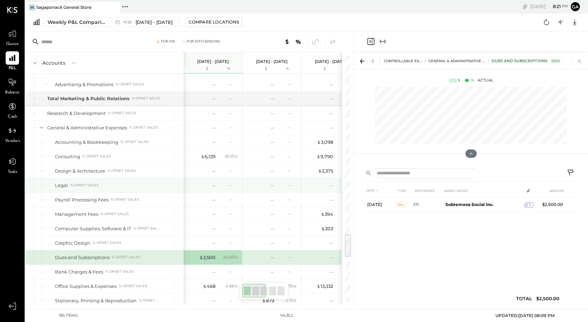
scroll to position [1871, 0]
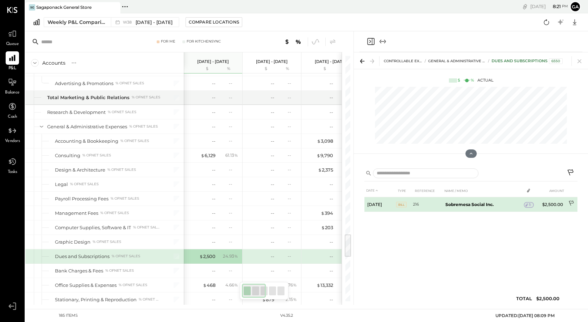
click at [508, 201] on icon at bounding box center [570, 203] width 5 height 5
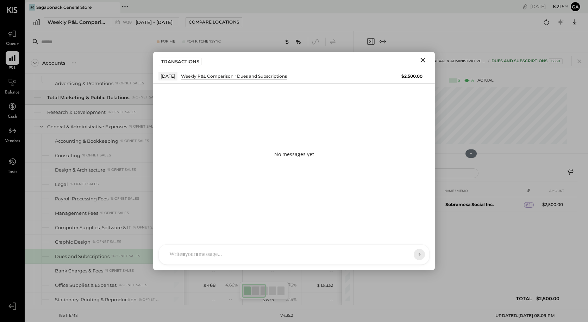
click at [223, 259] on div "SK [PERSON_NAME] D daniel G [DOMAIN_NAME] M [PERSON_NAME] JS [PERSON_NAME] T [P…" at bounding box center [293, 255] width 271 height 20
click at [401, 259] on button at bounding box center [406, 254] width 26 height 11
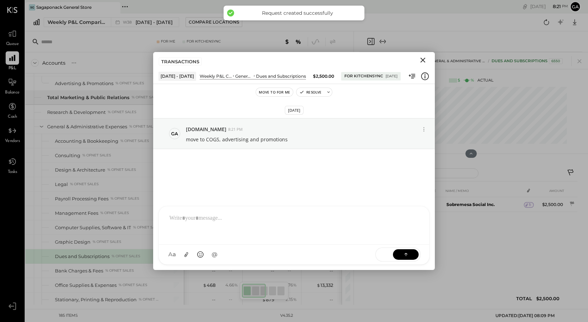
click at [425, 59] on icon "Close" at bounding box center [422, 60] width 8 height 8
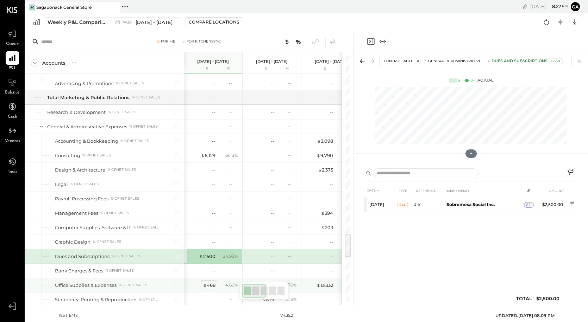
click at [211, 284] on div "$ 468" at bounding box center [209, 285] width 13 height 7
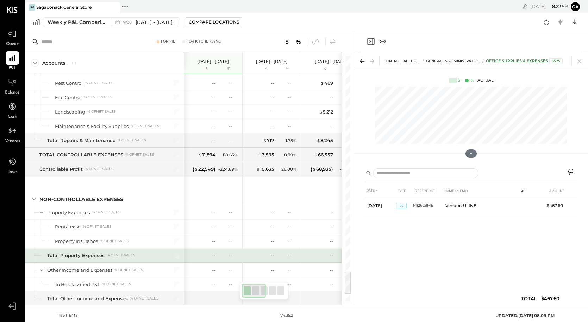
scroll to position [2261, 0]
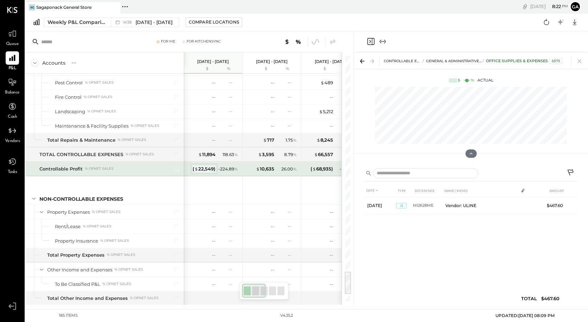
click at [205, 168] on div "( $ 22,549 )" at bounding box center [204, 169] width 23 height 7
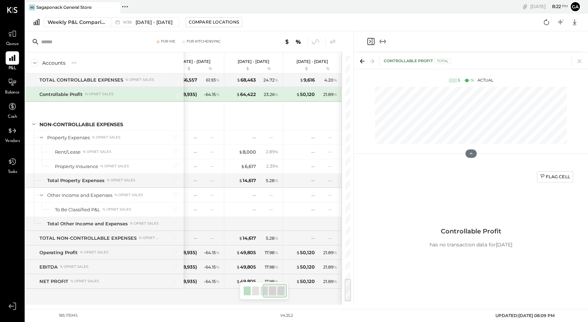
scroll to position [2337, 0]
